Goal: Information Seeking & Learning: Learn about a topic

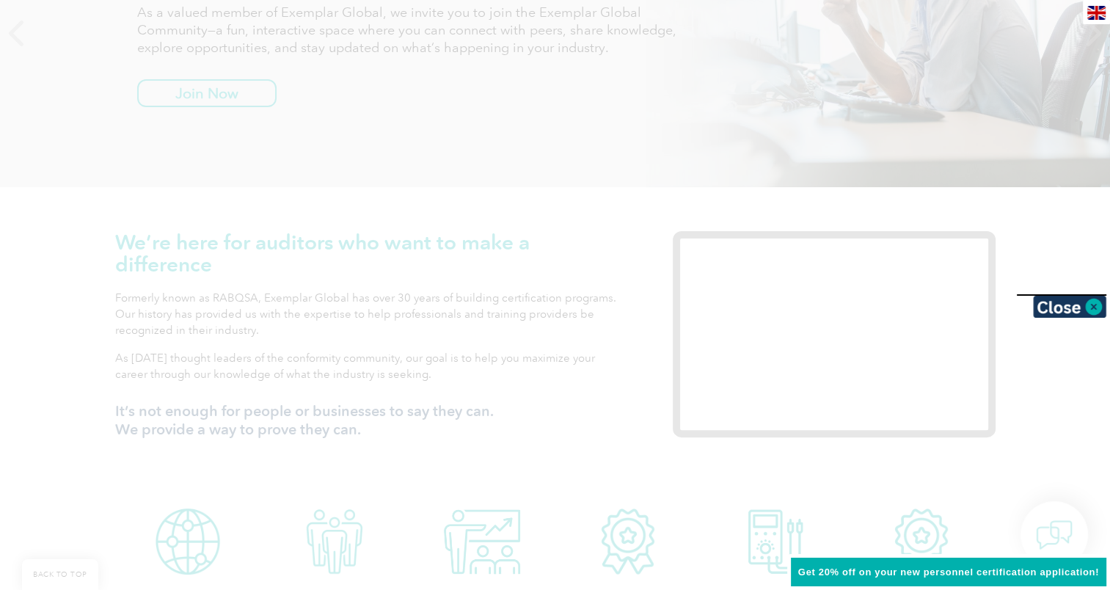
scroll to position [313, 0]
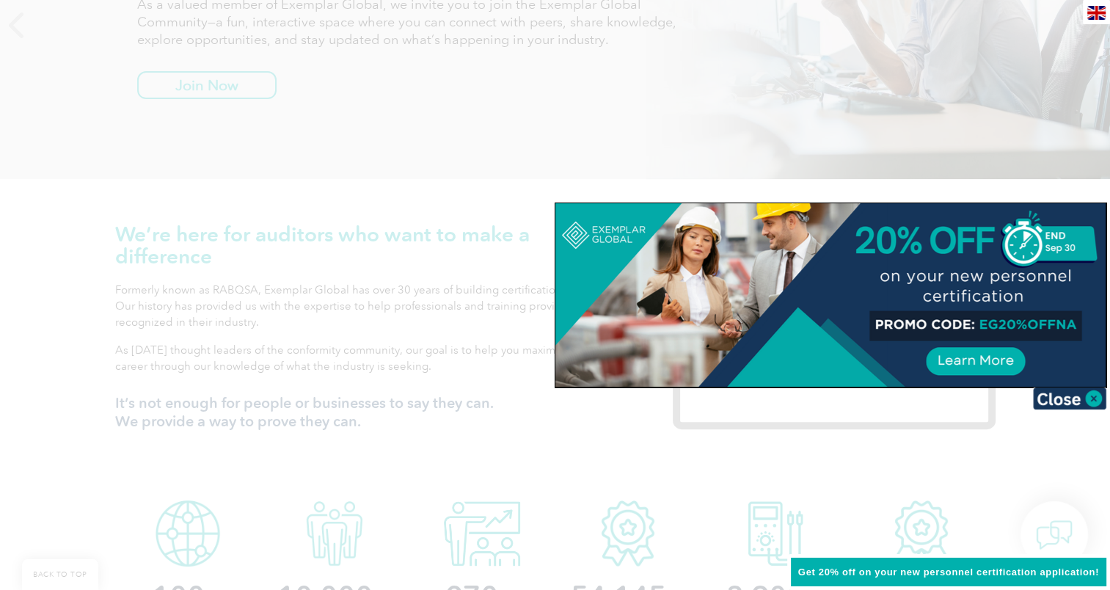
click at [632, 157] on div at bounding box center [555, 295] width 1110 height 590
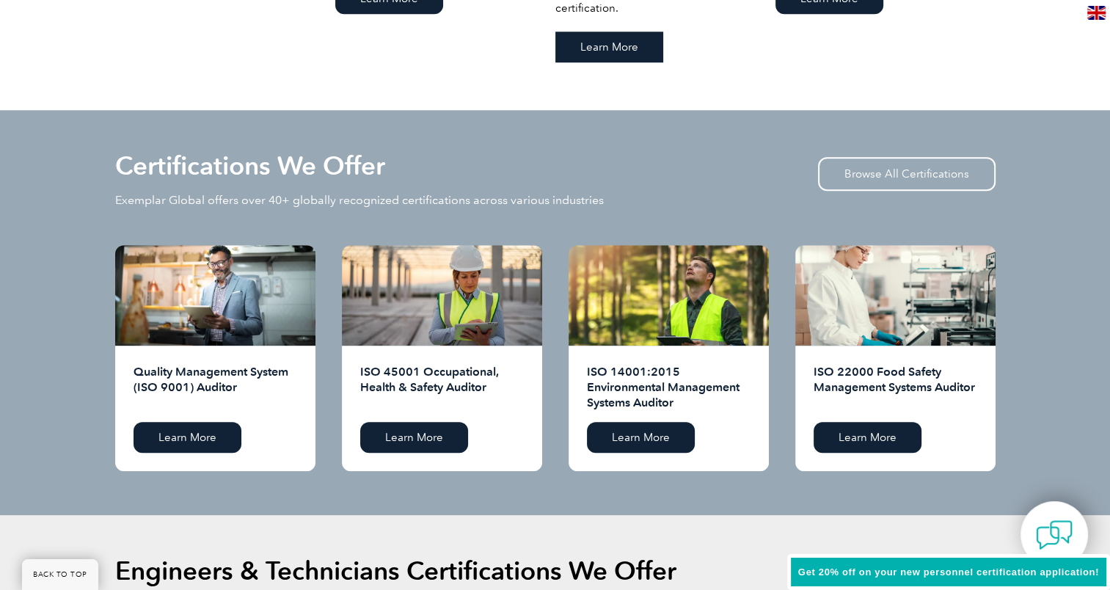
scroll to position [1370, 0]
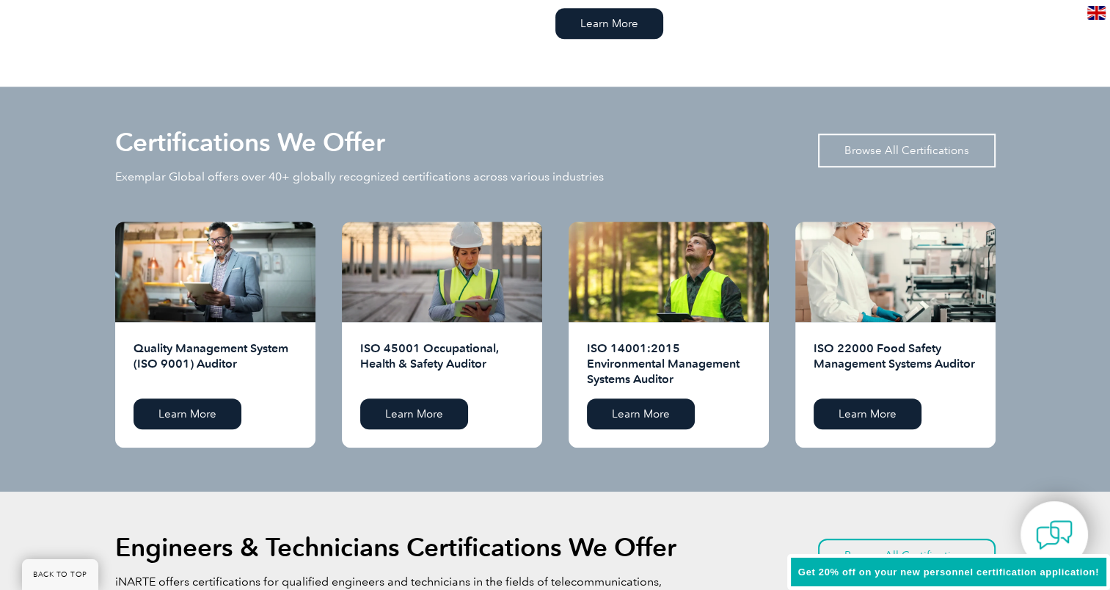
click at [886, 156] on link "Browse All Certifications" at bounding box center [907, 151] width 178 height 34
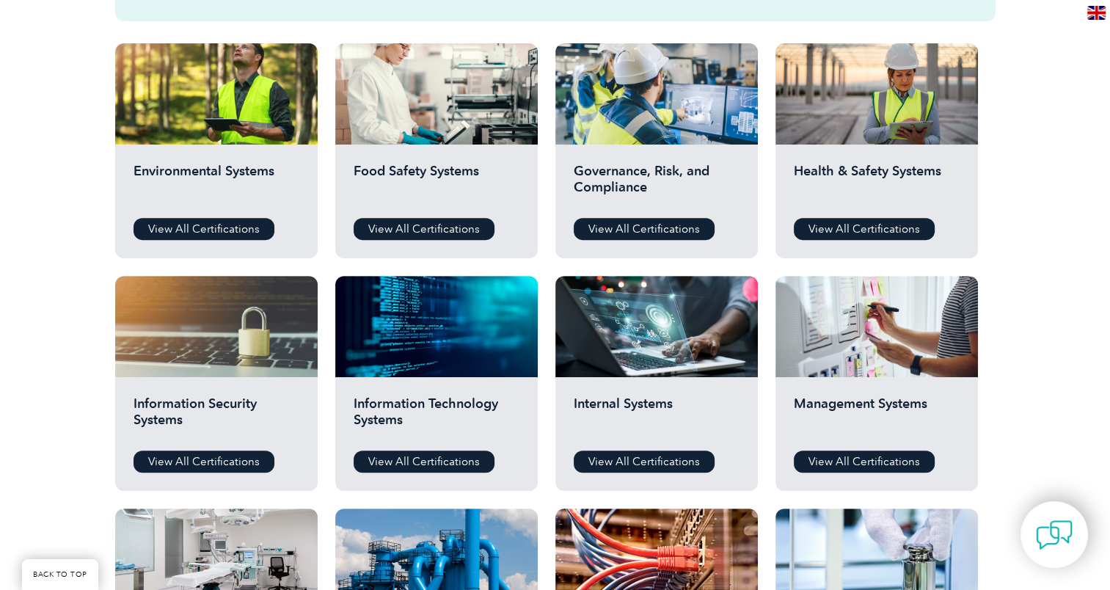
scroll to position [505, 0]
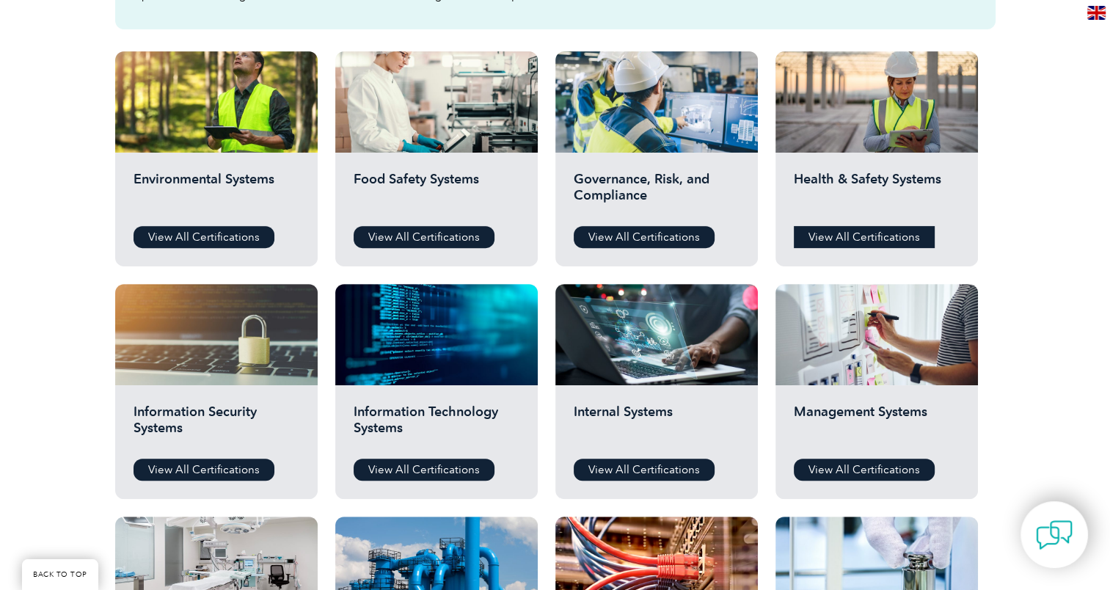
click at [863, 235] on link "View All Certifications" at bounding box center [864, 237] width 141 height 22
click at [214, 237] on link "View All Certifications" at bounding box center [204, 237] width 141 height 22
click at [659, 229] on link "View All Certifications" at bounding box center [644, 237] width 141 height 22
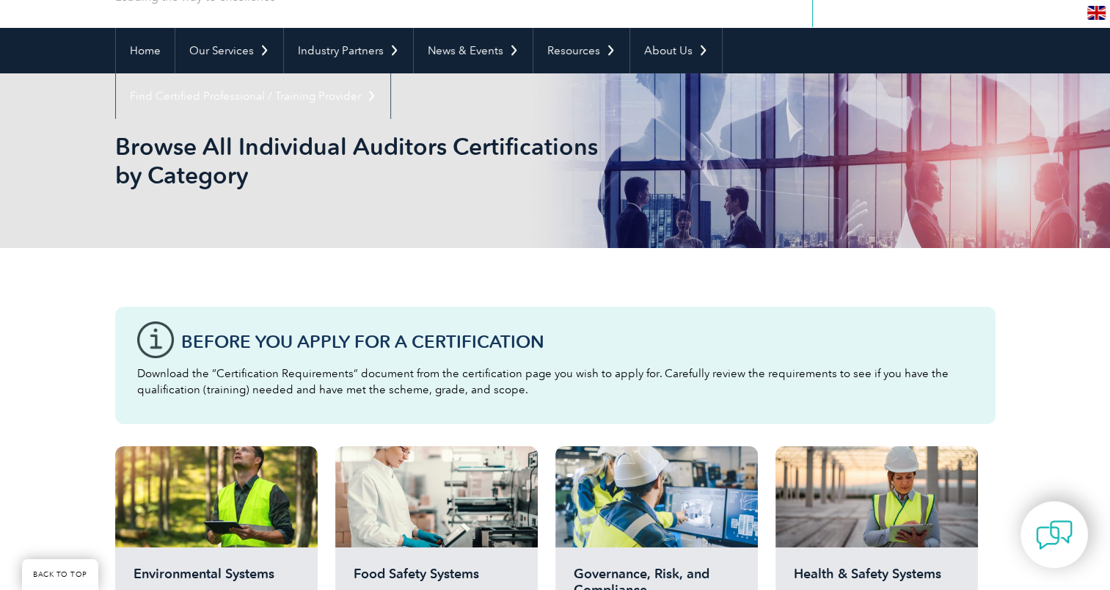
scroll to position [0, 0]
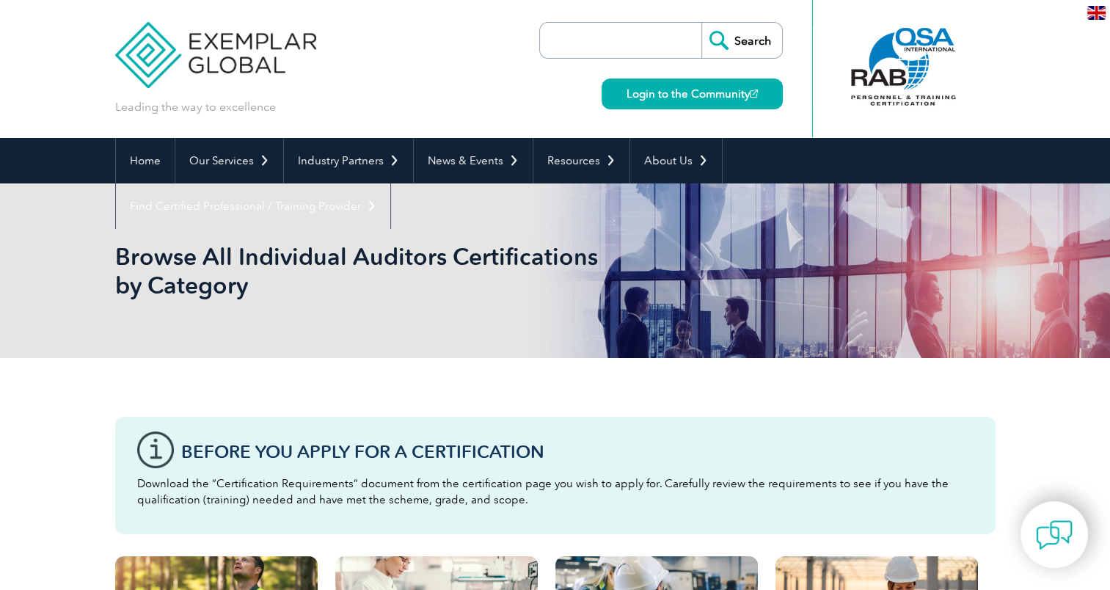
click at [650, 54] on input "search" at bounding box center [624, 40] width 154 height 35
type input "ISO 21542"
click at [701, 23] on input "Search" at bounding box center [741, 40] width 81 height 35
click at [759, 29] on input "Search" at bounding box center [741, 40] width 81 height 35
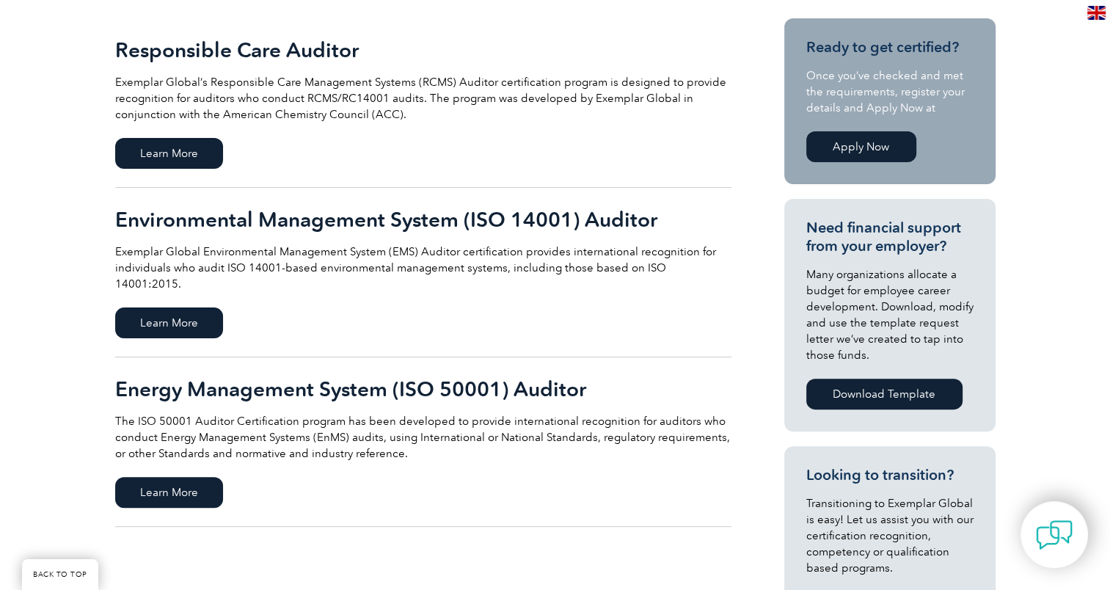
scroll to position [351, 0]
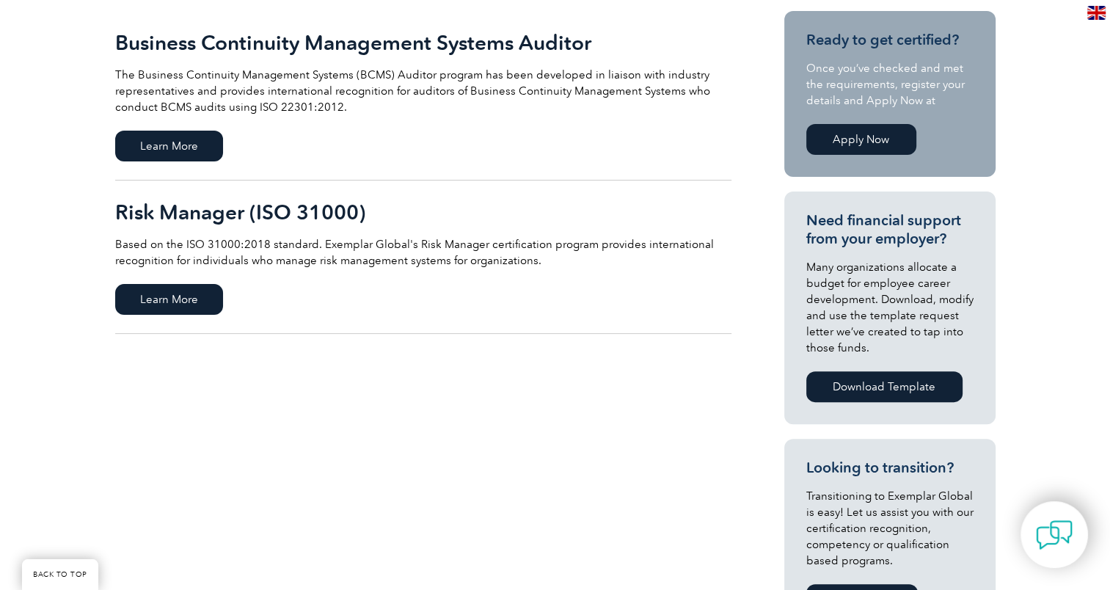
scroll to position [364, 0]
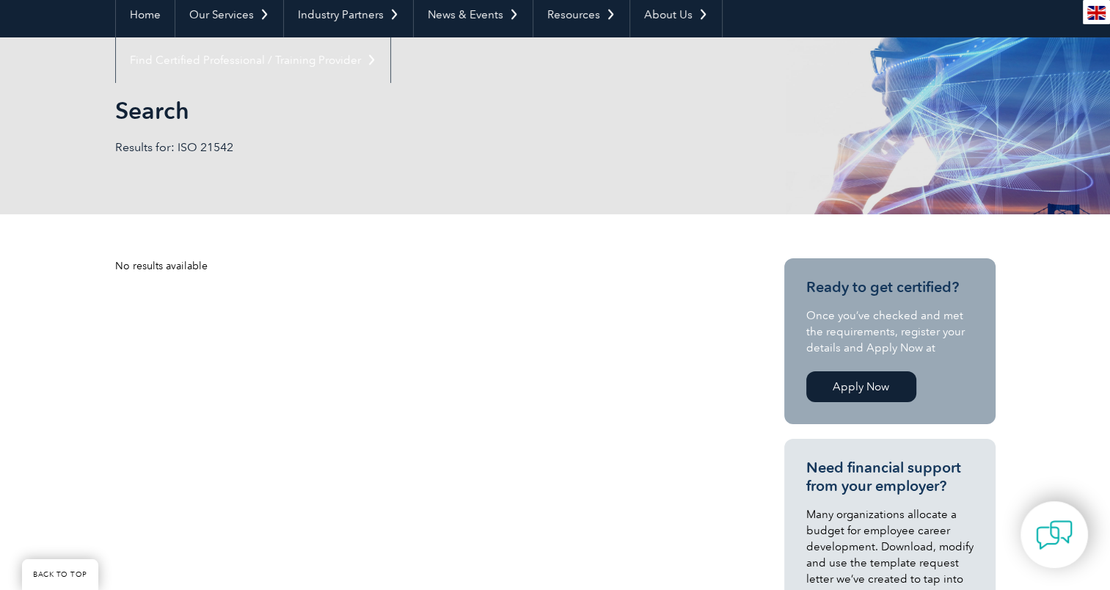
scroll to position [147, 0]
